Goal: Task Accomplishment & Management: Use online tool/utility

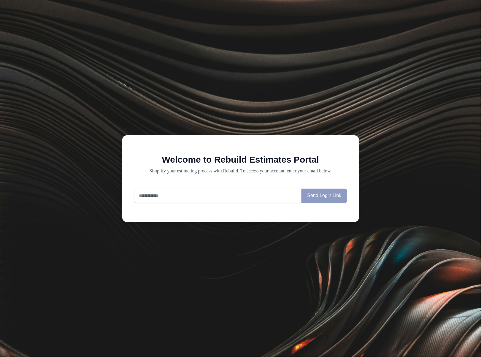
click at [180, 197] on input "email" at bounding box center [218, 196] width 168 height 14
type input "*"
type input "**********"
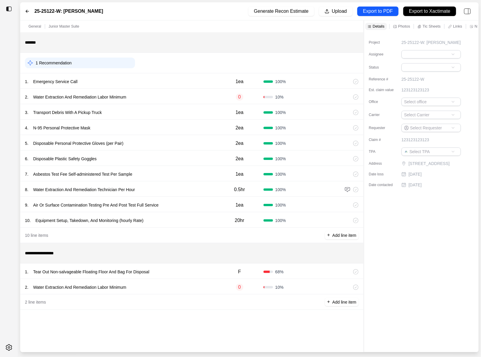
click at [187, 266] on div "1 . Tear Out Non-salvageable Floating Floor And Bag For Disposal F 68 %" at bounding box center [191, 270] width 343 height 15
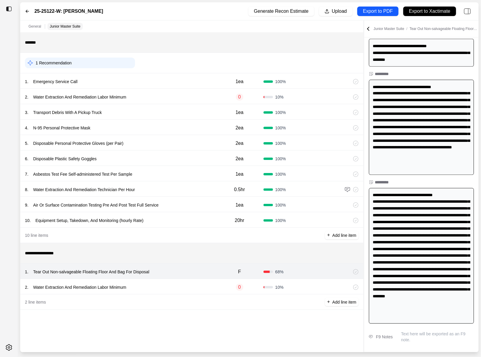
scroll to position [372, 0]
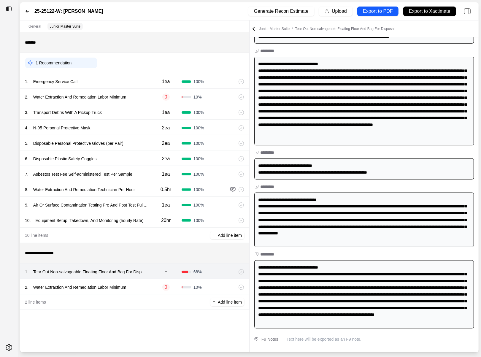
click at [191, 141] on div "**********" at bounding box center [249, 186] width 458 height 332
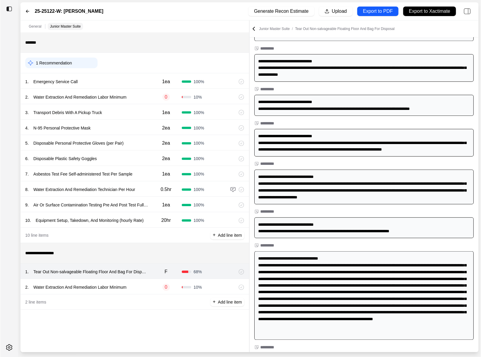
scroll to position [185, 0]
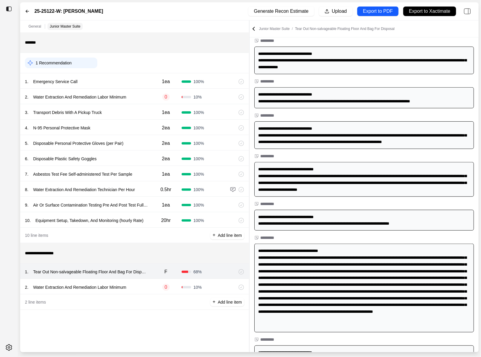
click at [144, 97] on div "2 . Water Extraction And Remediation Labor Minimum" at bounding box center [87, 97] width 125 height 8
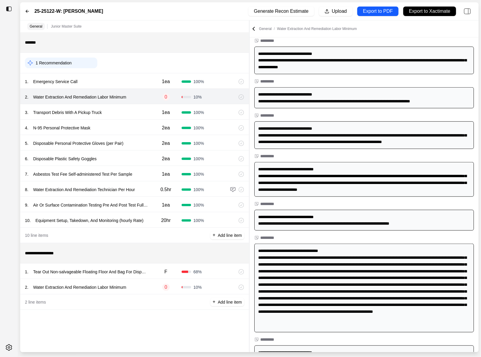
click at [142, 111] on div "3 . Transport Debris With A Pickup Truck" at bounding box center [87, 112] width 125 height 8
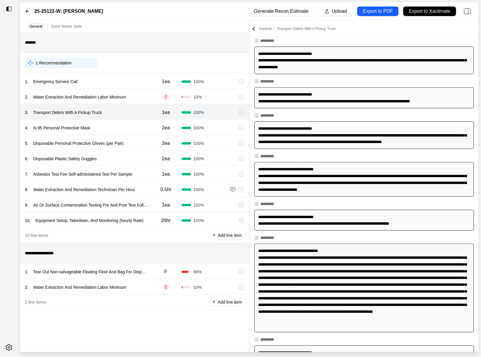
click at [142, 126] on div "4 . N-95 Personal Protective Mask" at bounding box center [87, 128] width 125 height 8
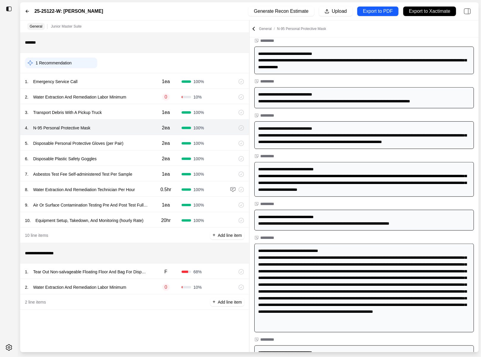
click at [142, 142] on div "5 . Disposable Personal Protective Gloves (per Pair)" at bounding box center [87, 143] width 125 height 8
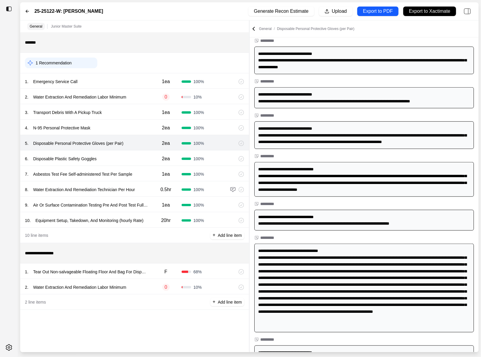
click at [142, 156] on div "6 . Disposable Plastic Safety Goggles" at bounding box center [87, 159] width 125 height 8
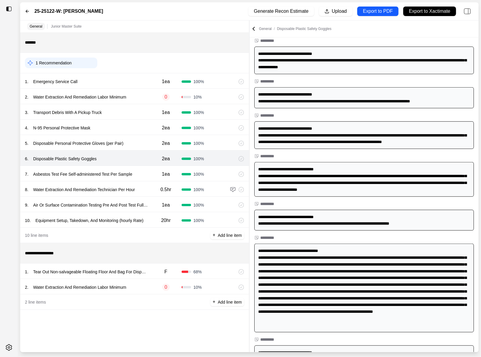
click at [138, 77] on div "1 . Emergency Service Call" at bounding box center [87, 81] width 125 height 8
